Goal: Navigation & Orientation: Find specific page/section

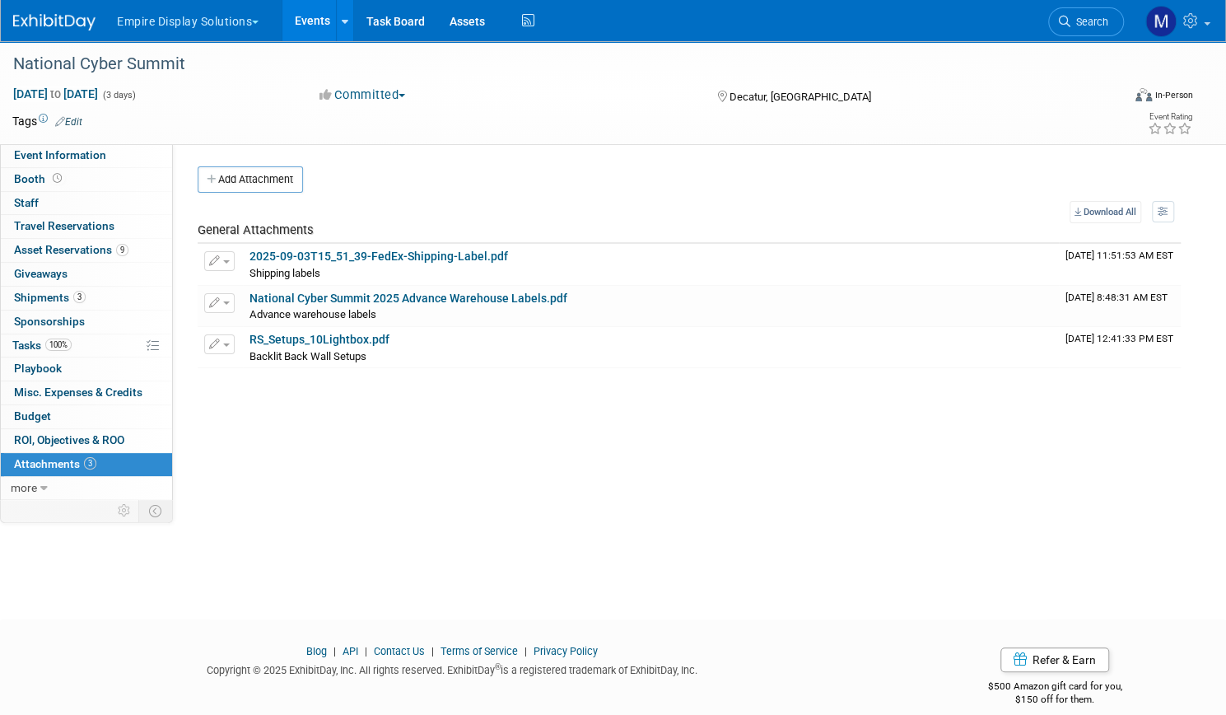
click at [272, 22] on button "Empire Display Solutions" at bounding box center [197, 18] width 164 height 36
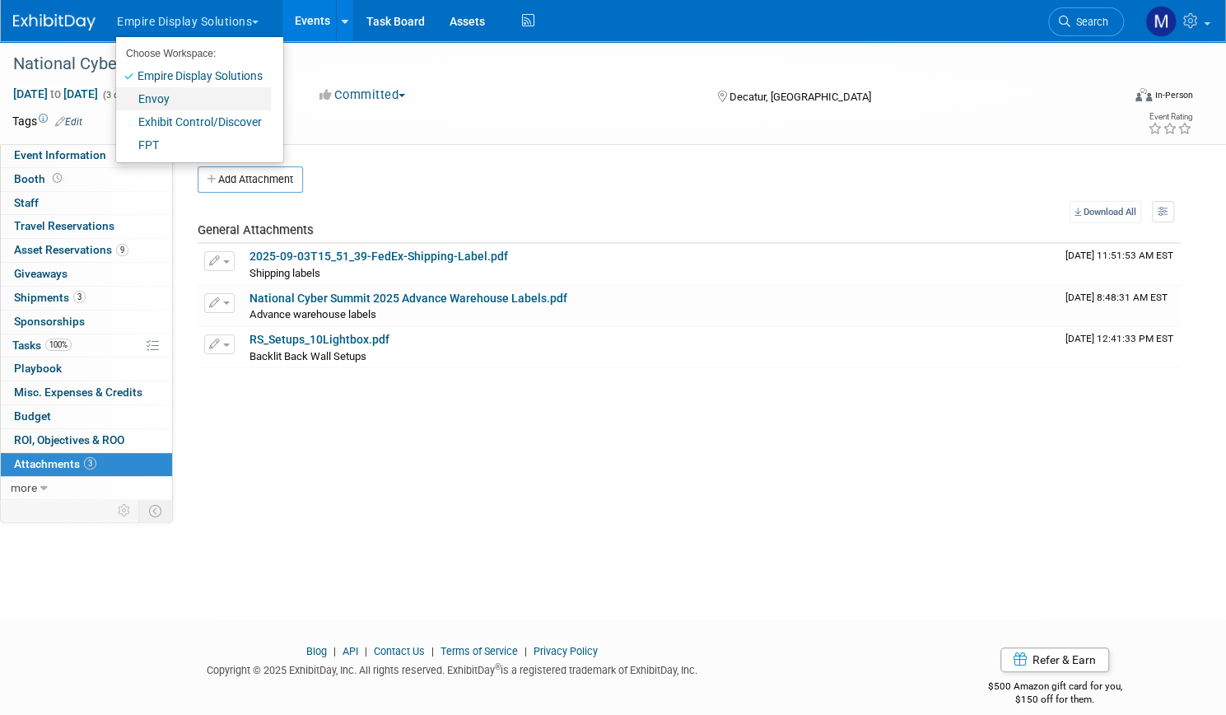
click at [203, 100] on link "Envoy" at bounding box center [193, 98] width 155 height 23
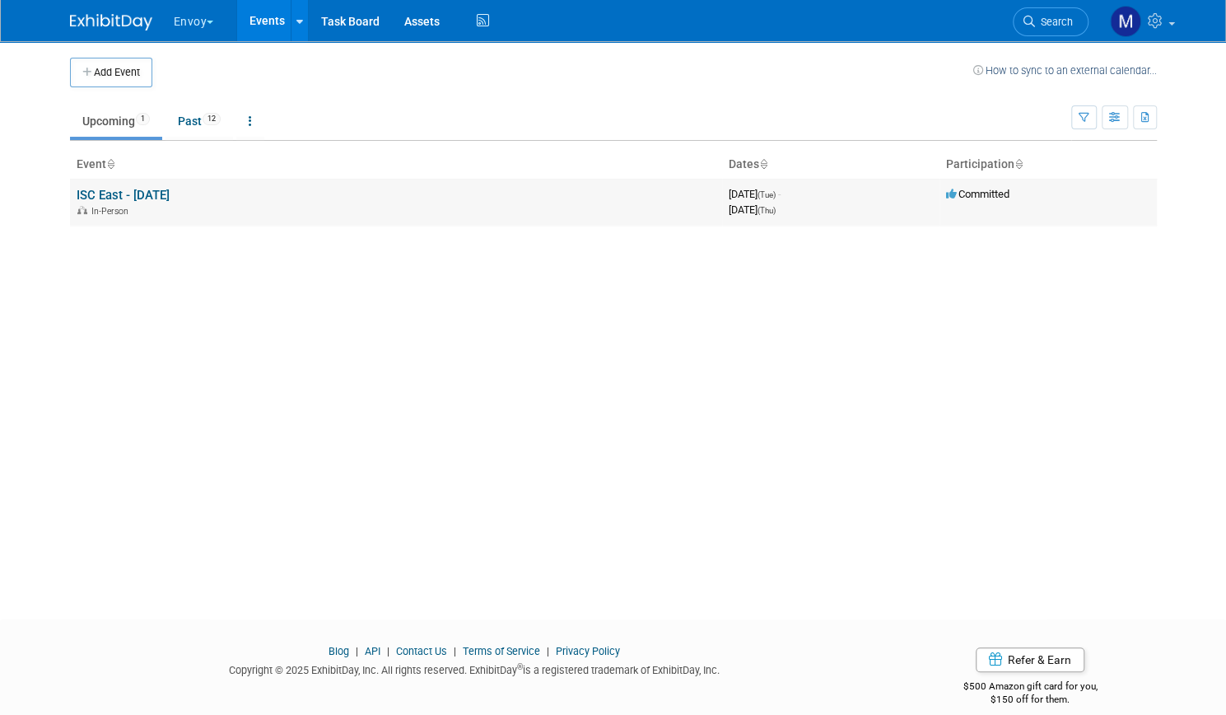
click at [140, 188] on link "ISC East - [DATE]" at bounding box center [123, 195] width 93 height 15
